Goal: Task Accomplishment & Management: Use online tool/utility

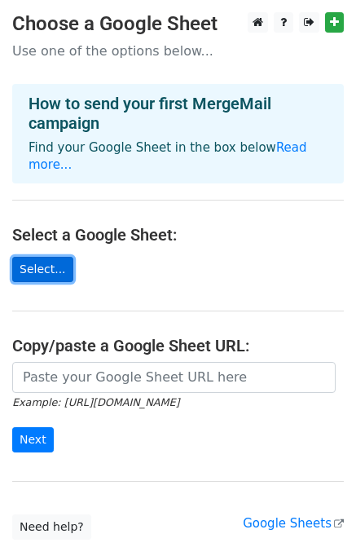
click at [42, 257] on link "Select..." at bounding box center [42, 269] width 61 height 25
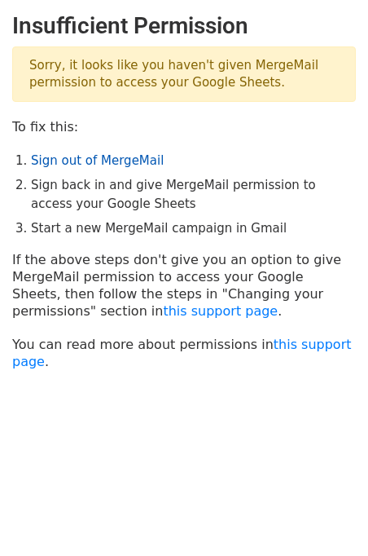
click at [48, 161] on link "Sign out of MergeMail" at bounding box center [97, 160] width 133 height 15
click at [67, 161] on link "Sign out of MergeMail" at bounding box center [97, 160] width 133 height 15
click at [163, 308] on link "this support page" at bounding box center [220, 310] width 115 height 15
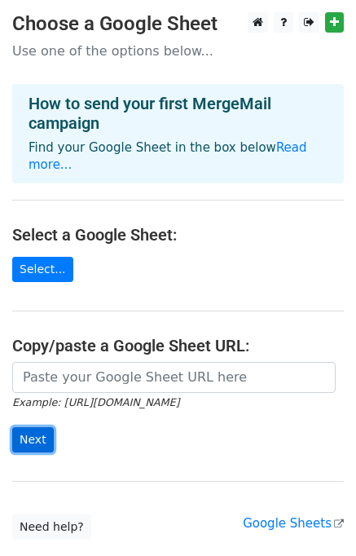
click at [31, 427] on input "Next" at bounding box center [33, 439] width 42 height 25
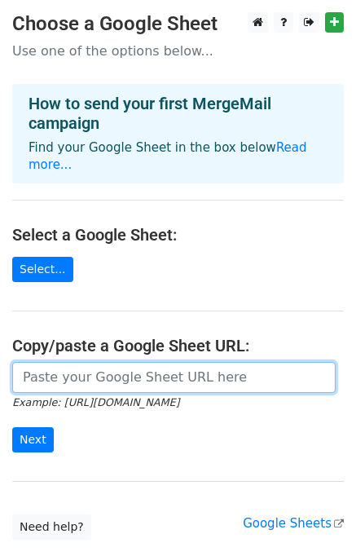
click at [73, 362] on input "url" at bounding box center [173, 377] width 323 height 31
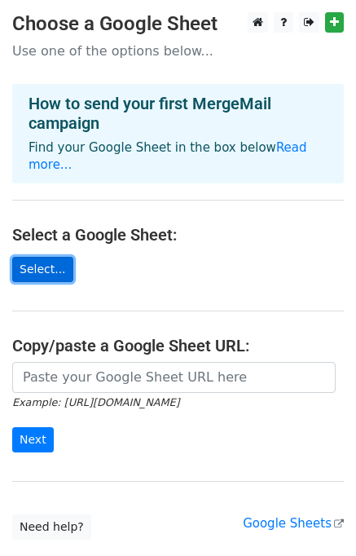
click at [25, 257] on link "Select..." at bounding box center [42, 269] width 61 height 25
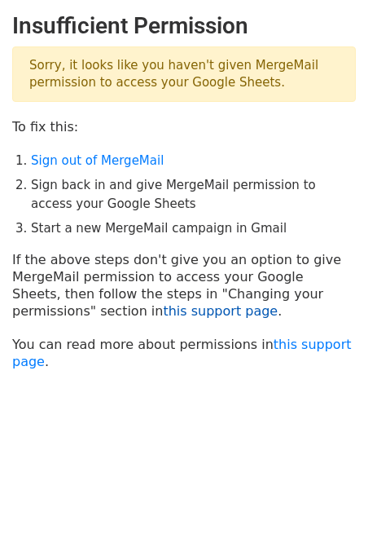
click at [163, 310] on link "this support page" at bounding box center [220, 310] width 115 height 15
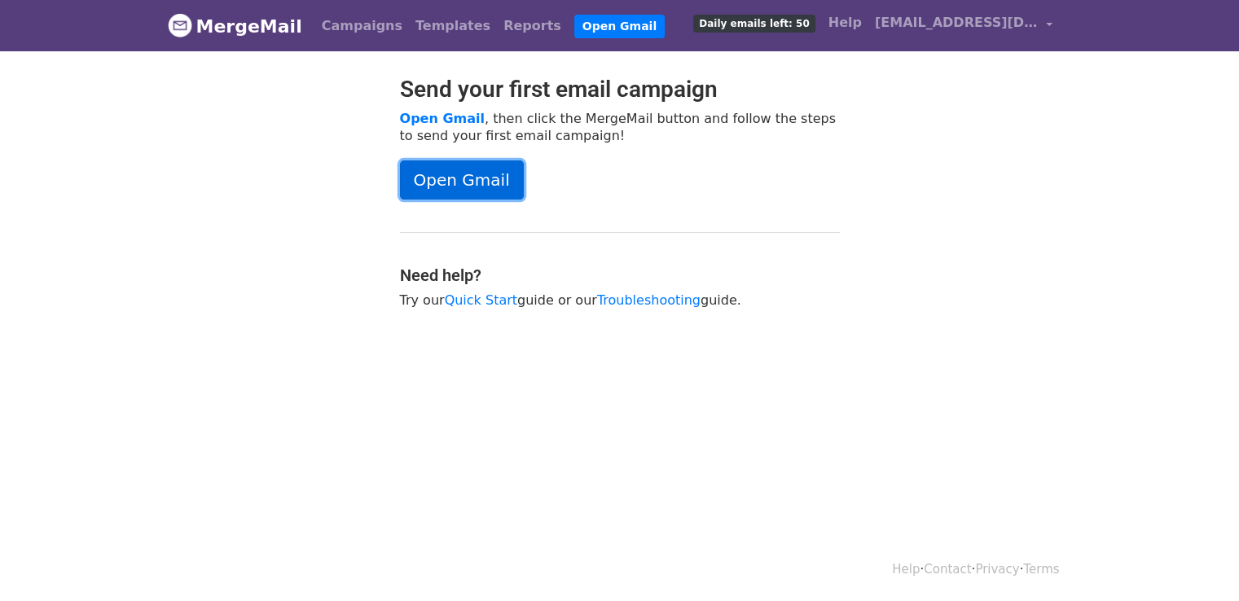
click at [460, 172] on link "Open Gmail" at bounding box center [462, 180] width 124 height 39
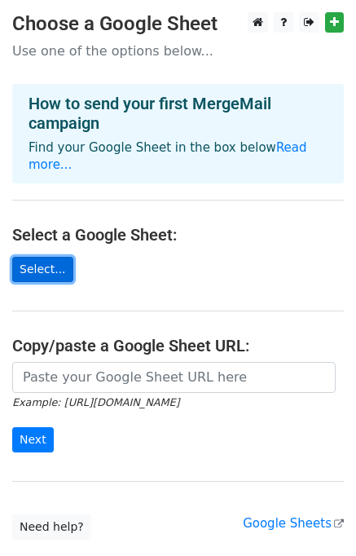
click at [41, 257] on link "Select..." at bounding box center [42, 269] width 61 height 25
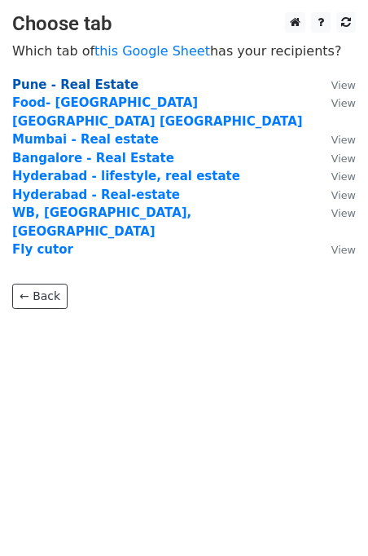
click at [91, 85] on strong "Pune - Real Estate" at bounding box center [75, 84] width 126 height 15
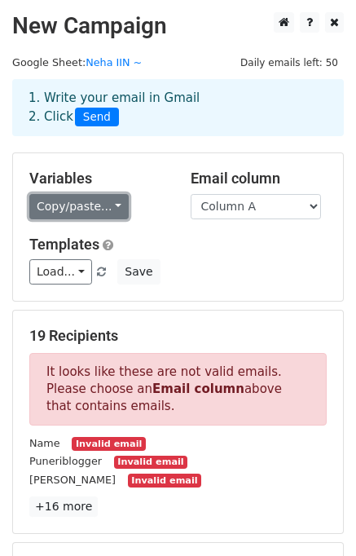
click at [103, 206] on link "Copy/paste..." at bounding box center [78, 206] width 99 height 25
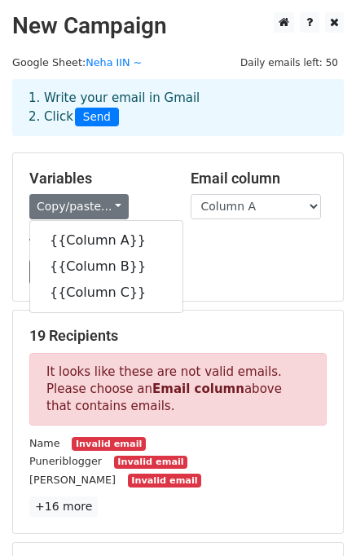
click at [206, 248] on h5 "Templates" at bounding box center [177, 244] width 297 height 18
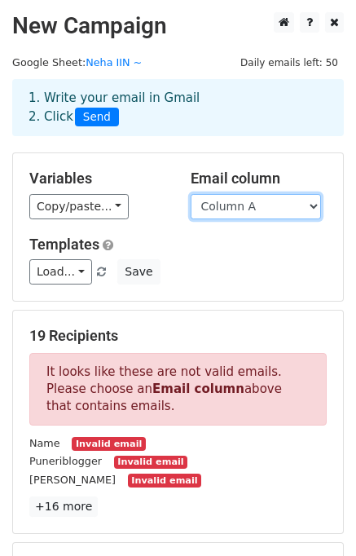
click at [242, 205] on select "Column A Column B Column C" at bounding box center [256, 206] width 130 height 25
click at [160, 281] on div "Load... No templates saved Save" at bounding box center [178, 271] width 322 height 25
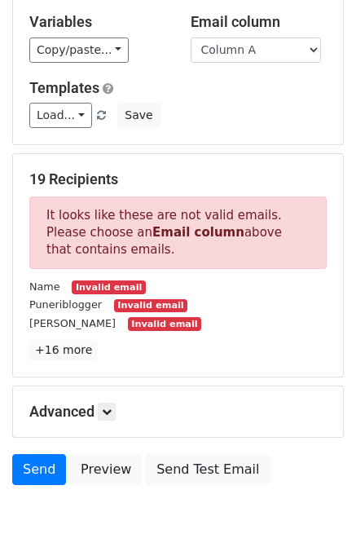
scroll to position [159, 0]
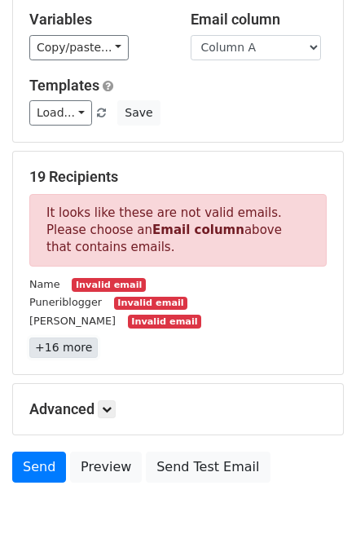
click at [65, 348] on link "+16 more" at bounding box center [63, 347] width 68 height 20
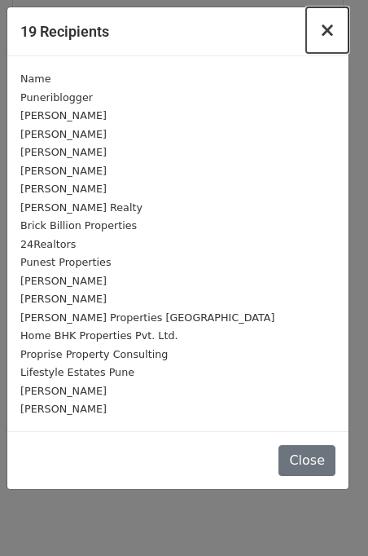
click at [331, 33] on span "×" at bounding box center [327, 30] width 16 height 23
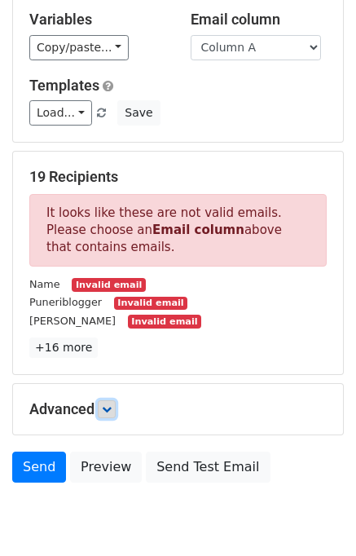
click at [111, 408] on icon at bounding box center [107, 409] width 10 height 10
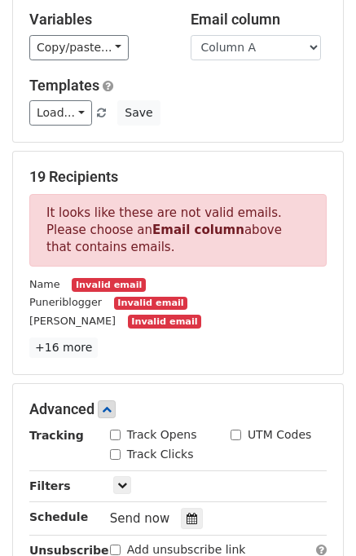
click at [113, 438] on input "Track Opens" at bounding box center [115, 434] width 11 height 11
checkbox input "true"
click at [116, 453] on input "Track Clicks" at bounding box center [115, 454] width 11 height 11
checkbox input "true"
click at [232, 434] on input "UTM Codes" at bounding box center [236, 434] width 11 height 11
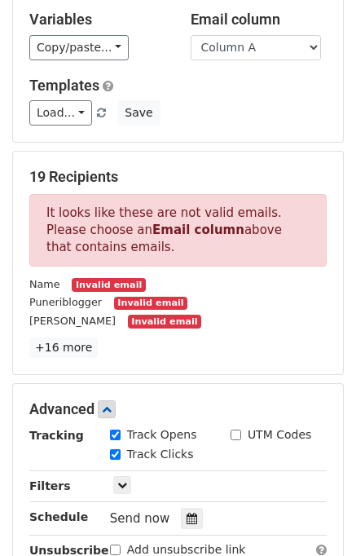
checkbox input "true"
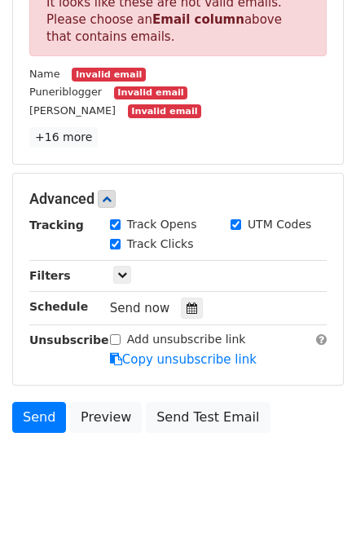
scroll to position [381, 0]
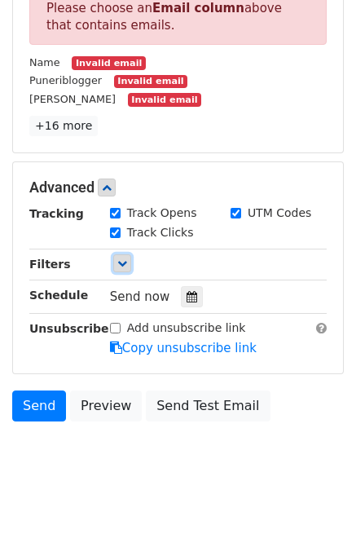
click at [120, 262] on icon at bounding box center [122, 263] width 10 height 10
